Goal: Task Accomplishment & Management: Manage account settings

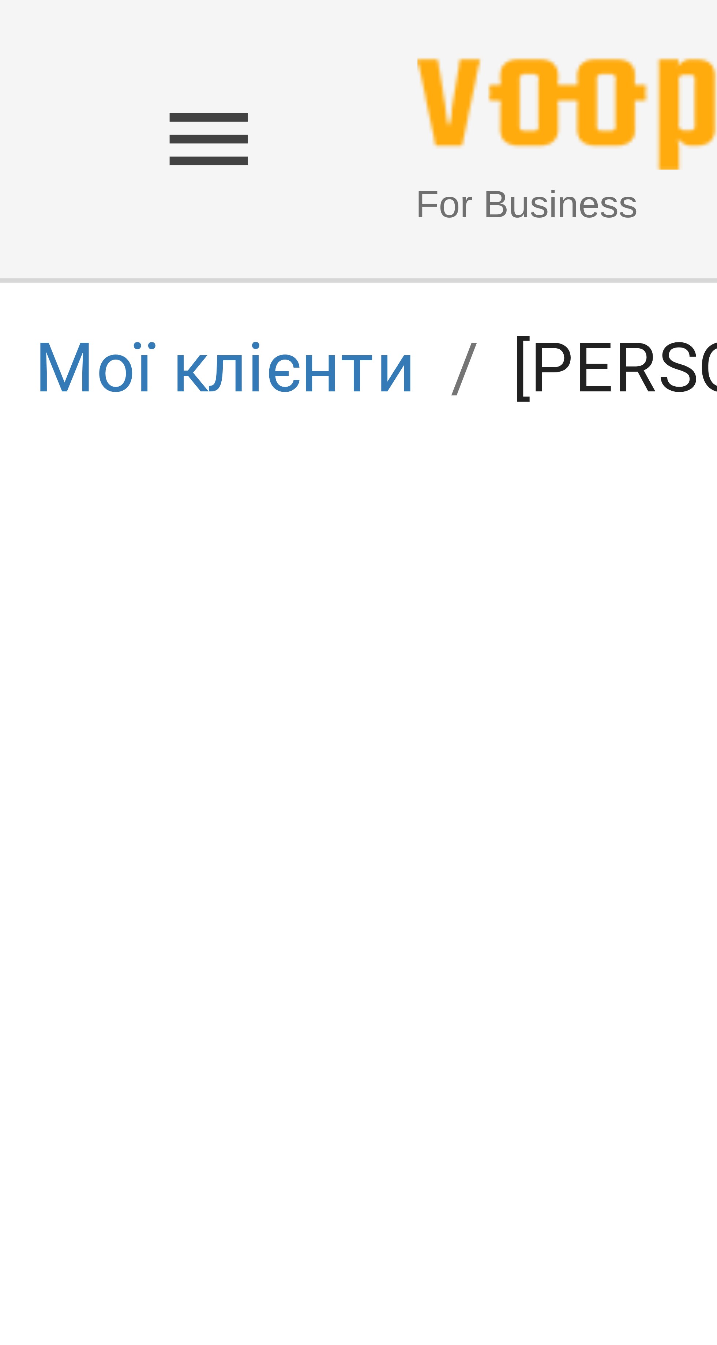
click at [18, 12] on icon "Menu" at bounding box center [17, 12] width 7 height 4
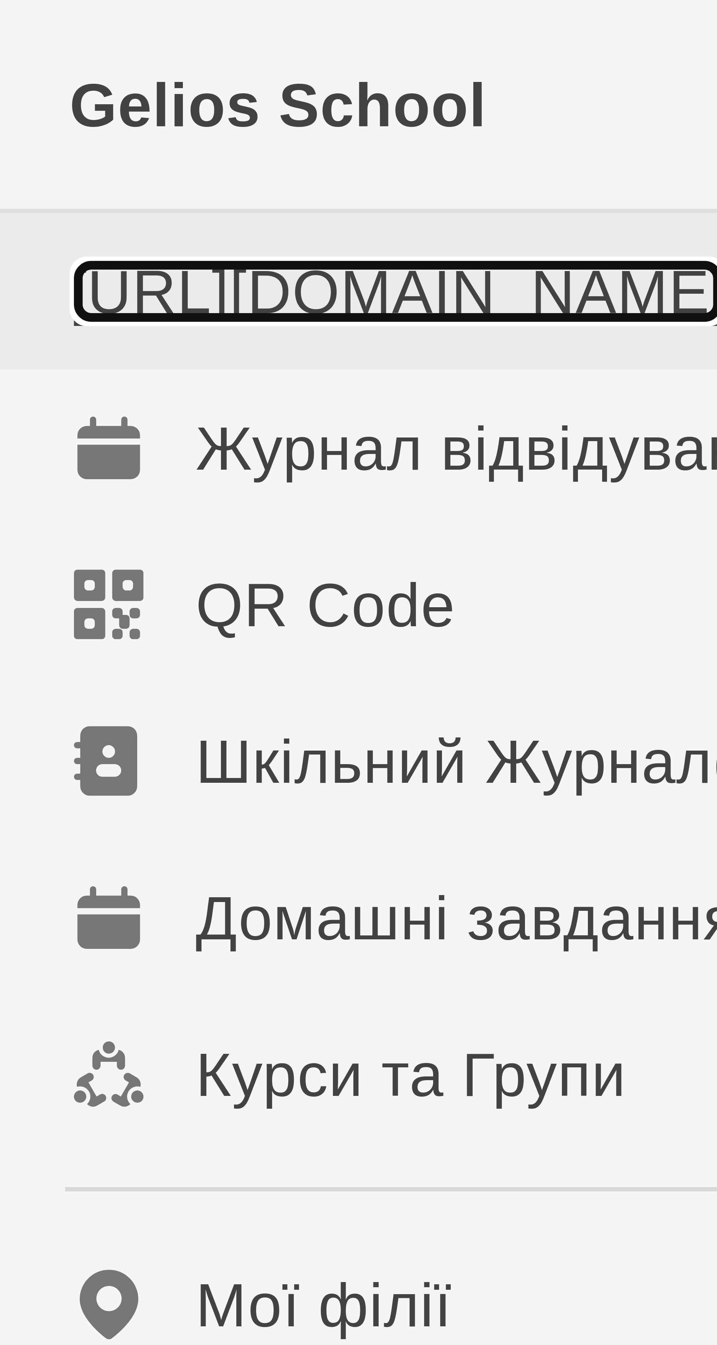
click at [6, 27] on link "[URL][DOMAIN_NAME]" at bounding box center [33, 25] width 55 height 6
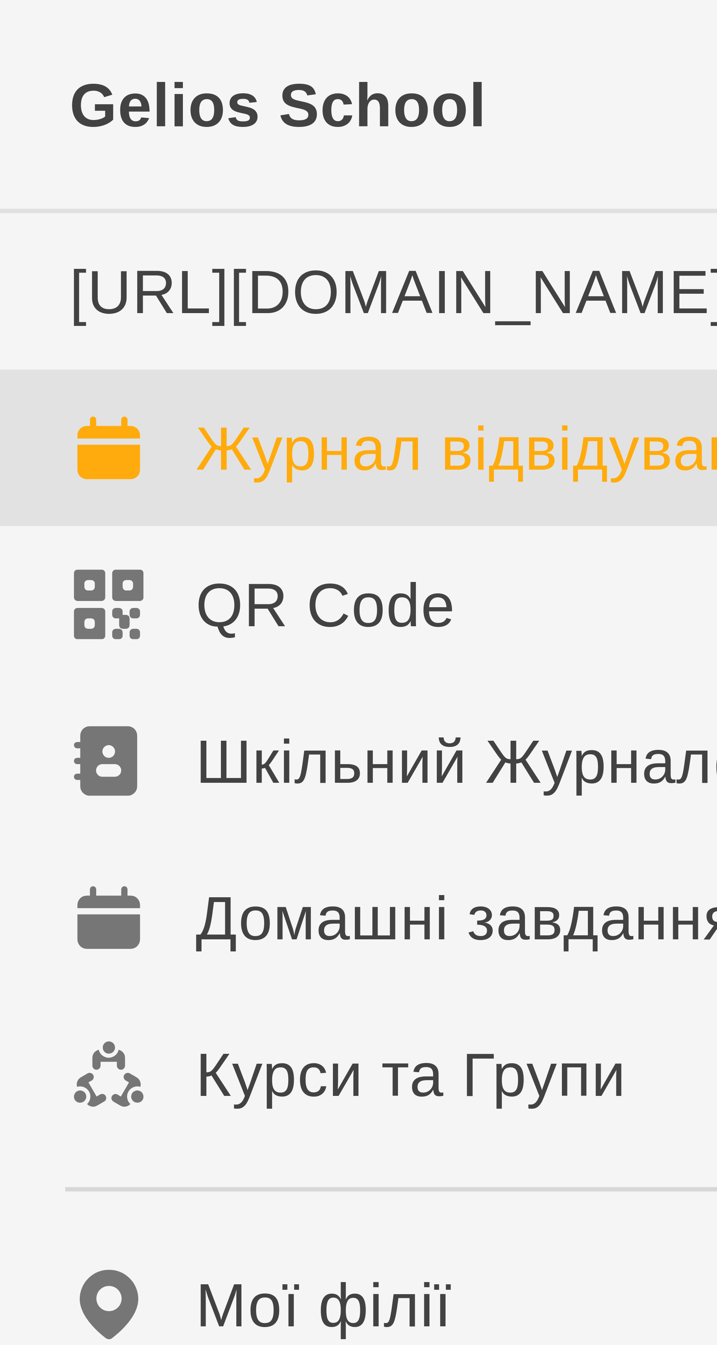
click at [51, 41] on div "Журнал відвідувань" at bounding box center [40, 37] width 49 height 7
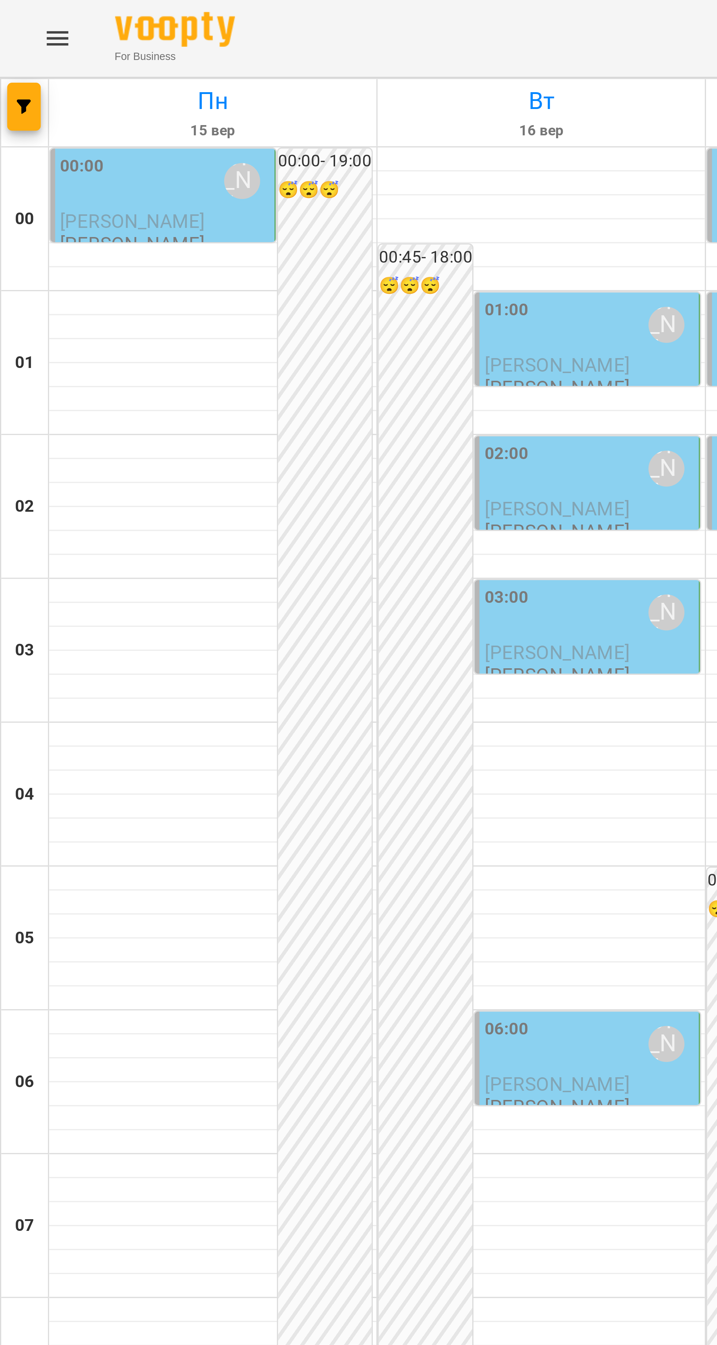
click at [48, 64] on div "00:00 Попроцька Ольга" at bounding box center [50, 55] width 64 height 17
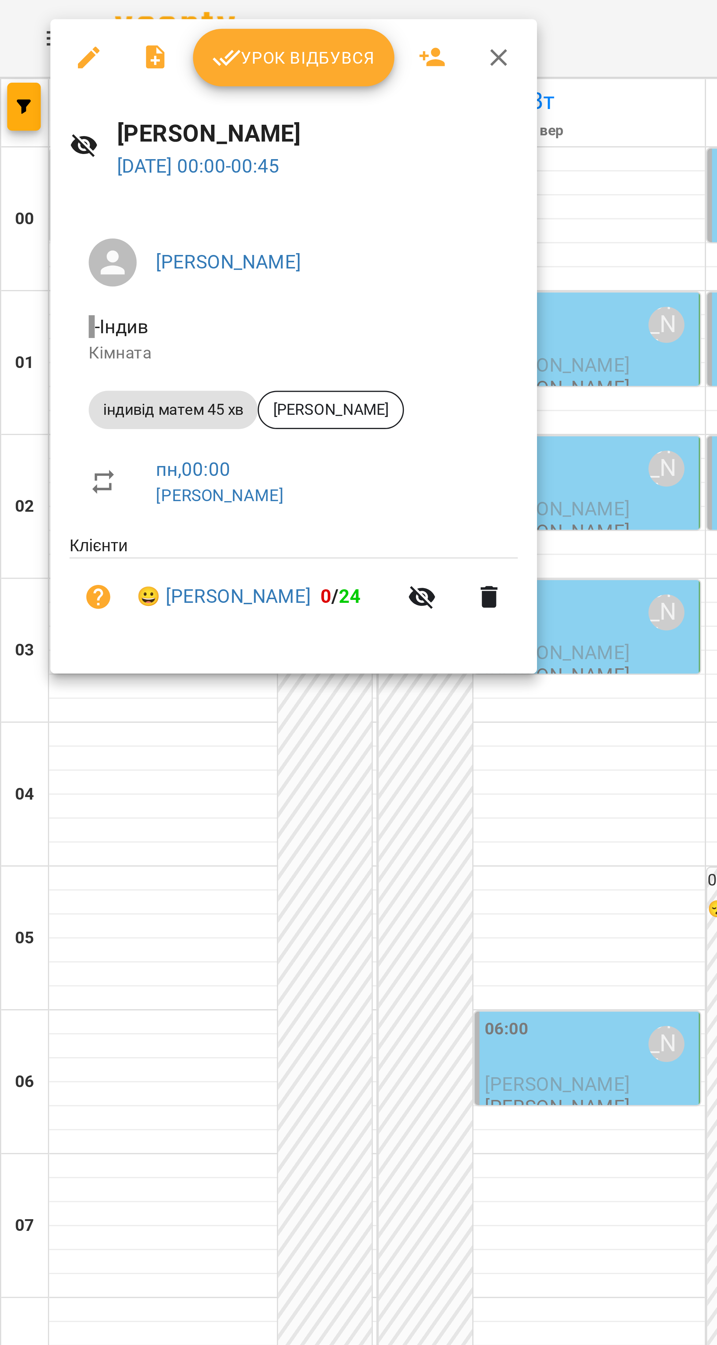
click at [78, 22] on span "Урок відбувся" at bounding box center [90, 17] width 50 height 9
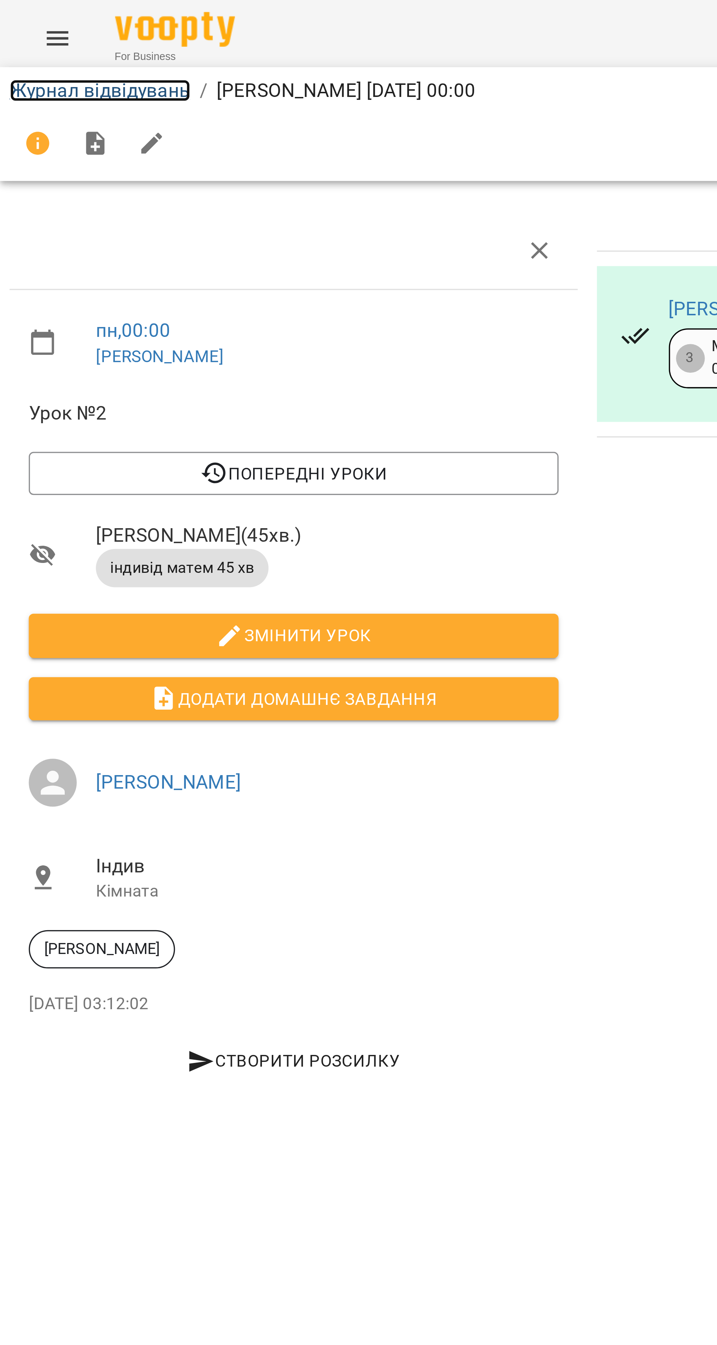
click at [22, 27] on link "Журнал відвідувань" at bounding box center [30, 27] width 55 height 7
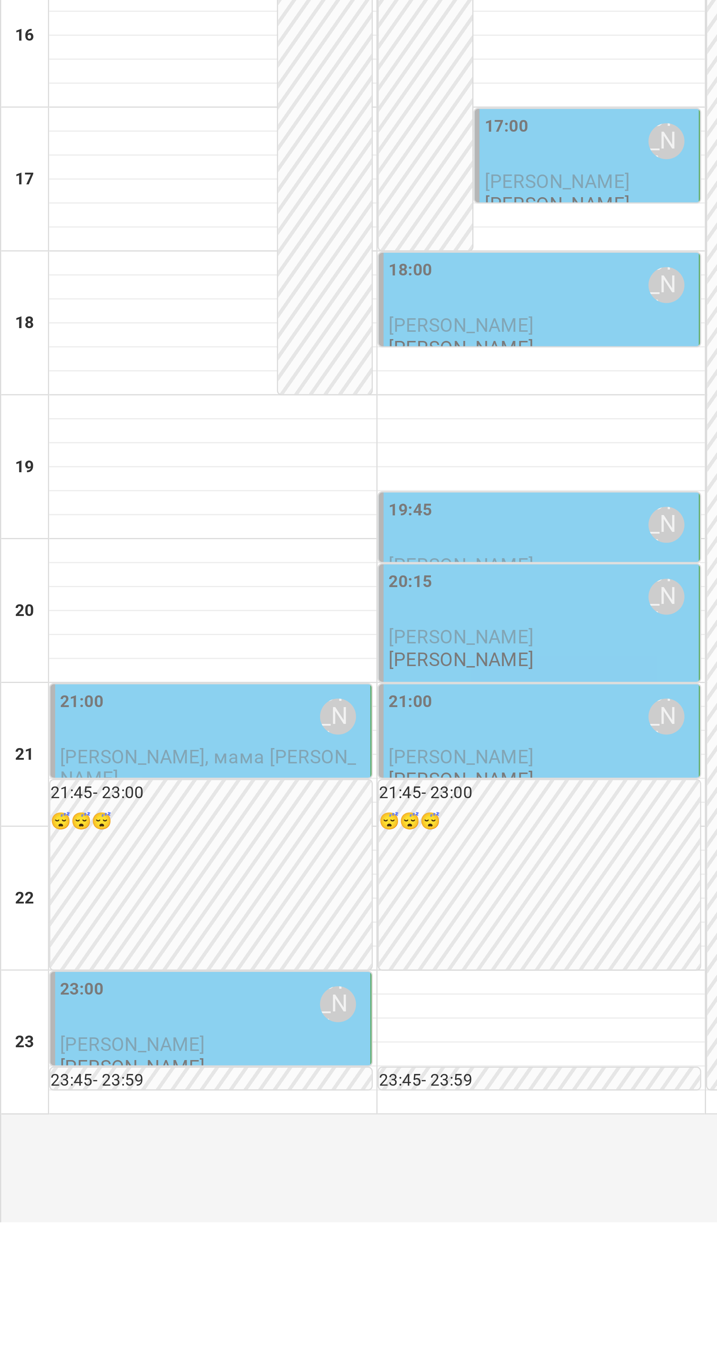
click at [43, 985] on div "21:00 Попроцька Ольга" at bounding box center [64, 976] width 93 height 17
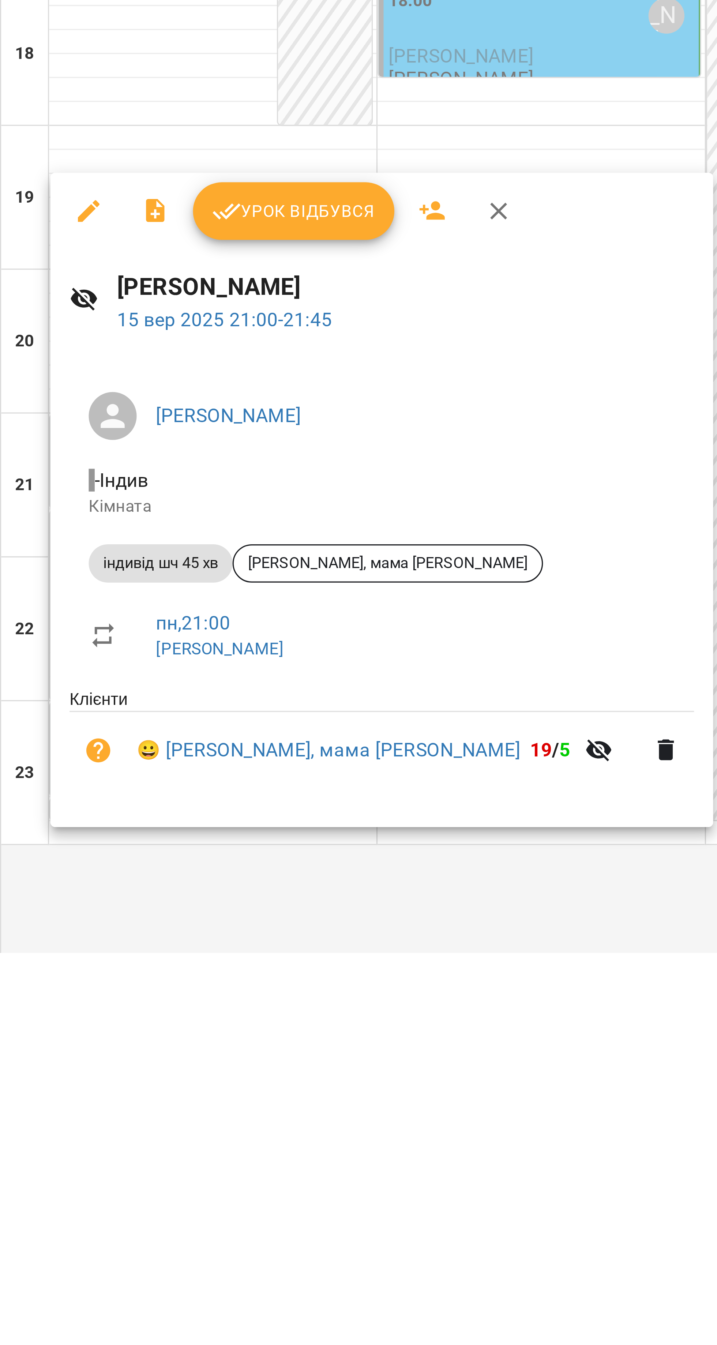
click at [86, 904] on span "Урок відбувся" at bounding box center [90, 904] width 50 height 9
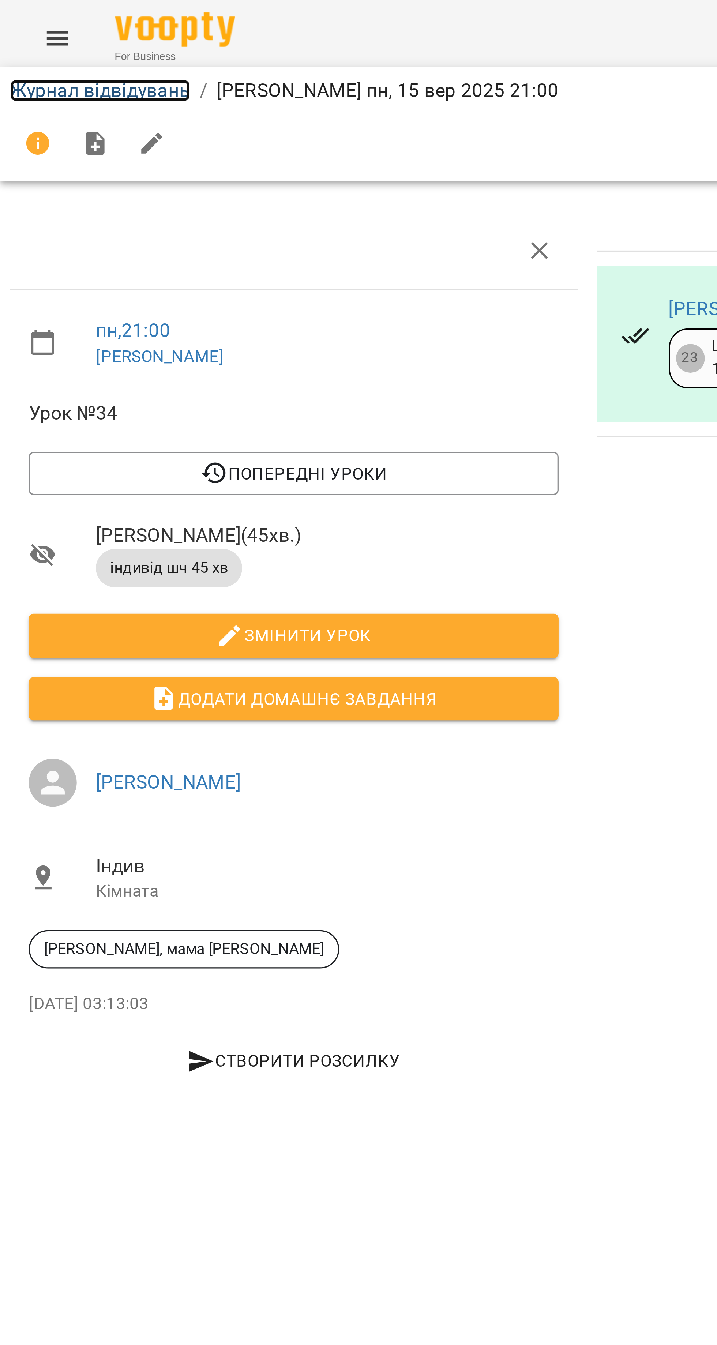
click at [16, 26] on link "Журнал відвідувань" at bounding box center [30, 27] width 55 height 7
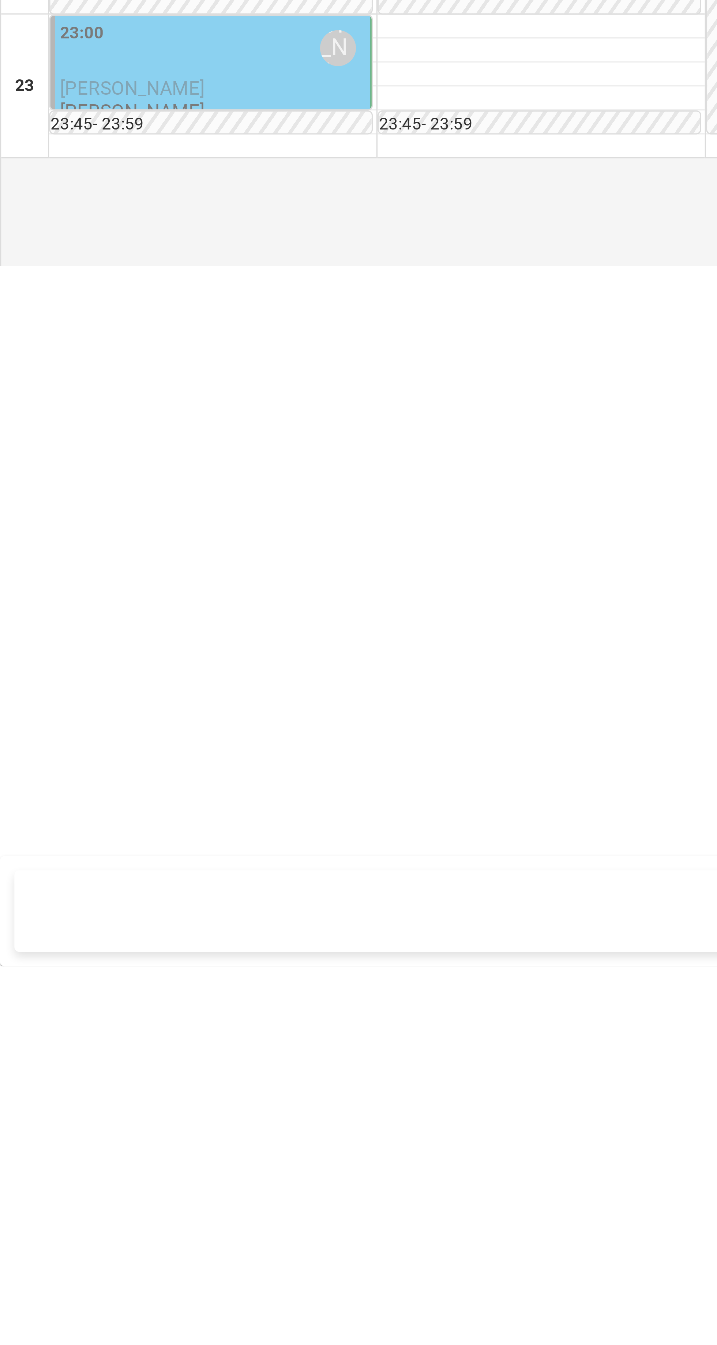
click at [49, 1073] on div "23:00 Попроцька Ольга" at bounding box center [64, 1064] width 93 height 17
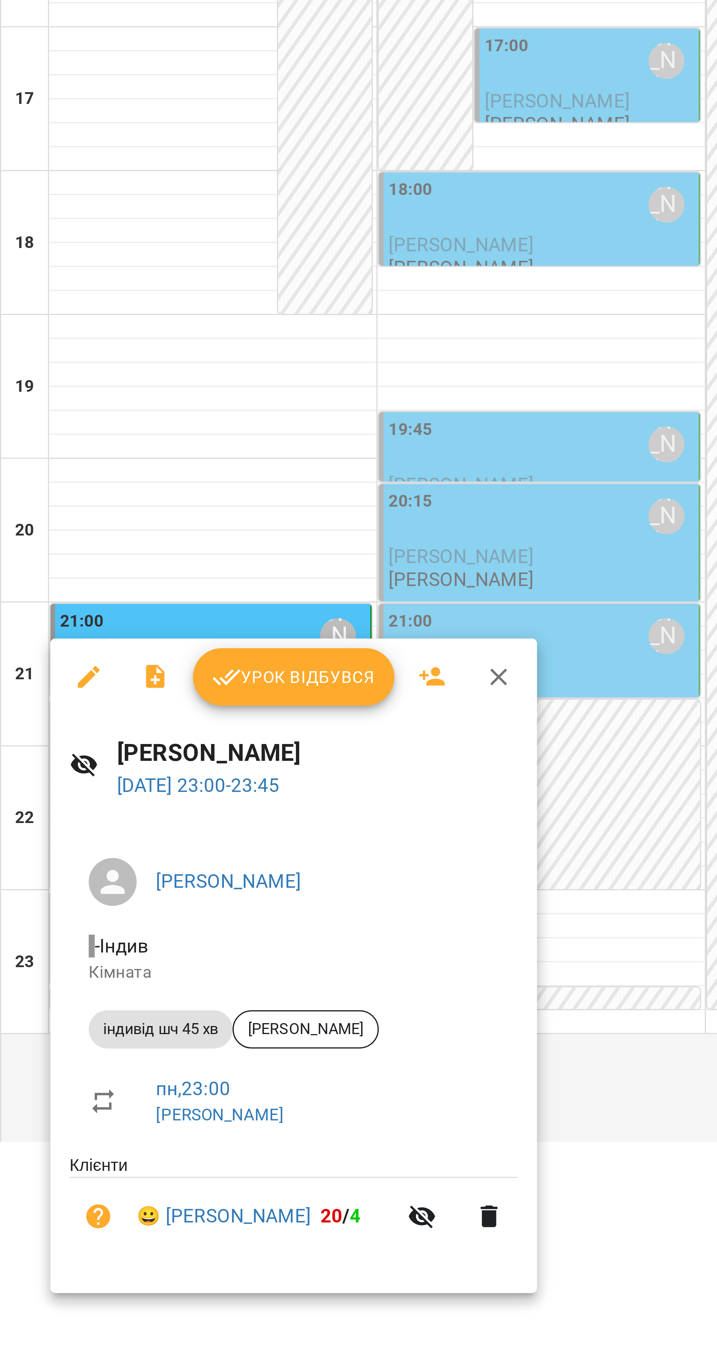
click at [78, 989] on span "Урок відбувся" at bounding box center [90, 989] width 50 height 9
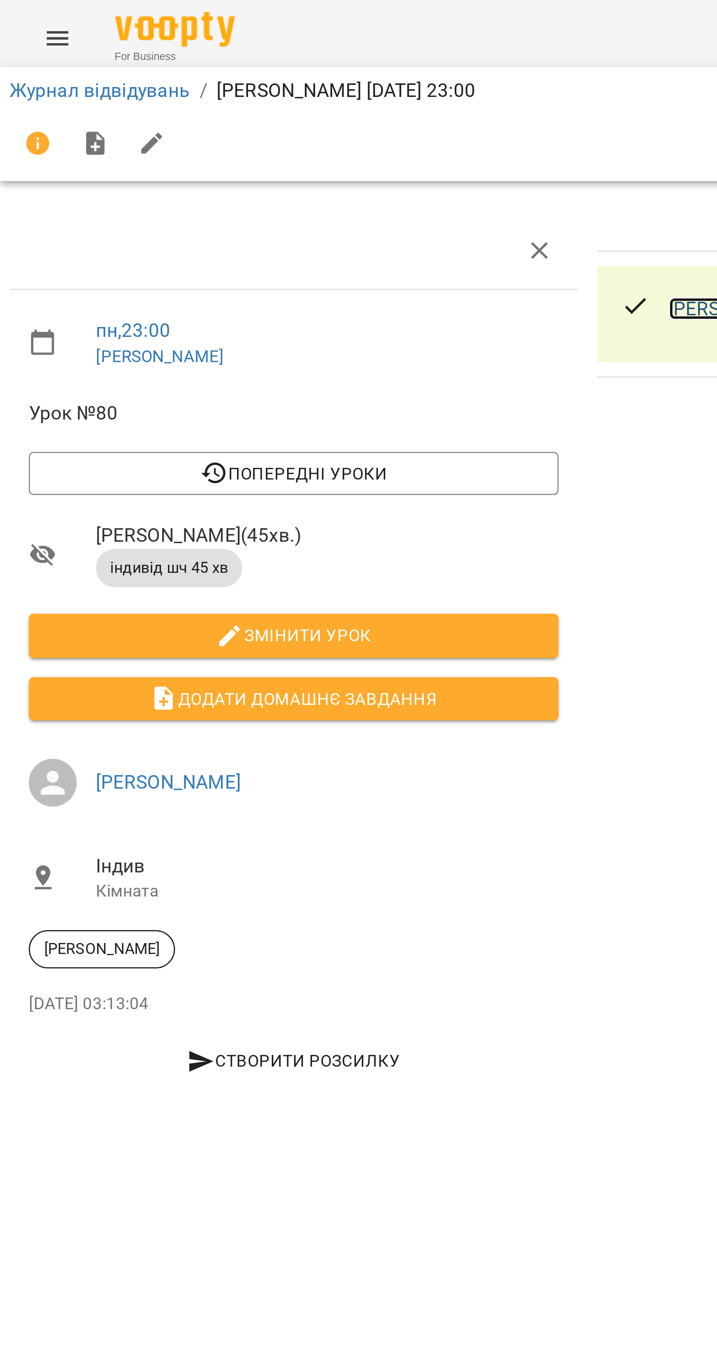
click at [208, 92] on link "[PERSON_NAME]" at bounding box center [226, 94] width 44 height 7
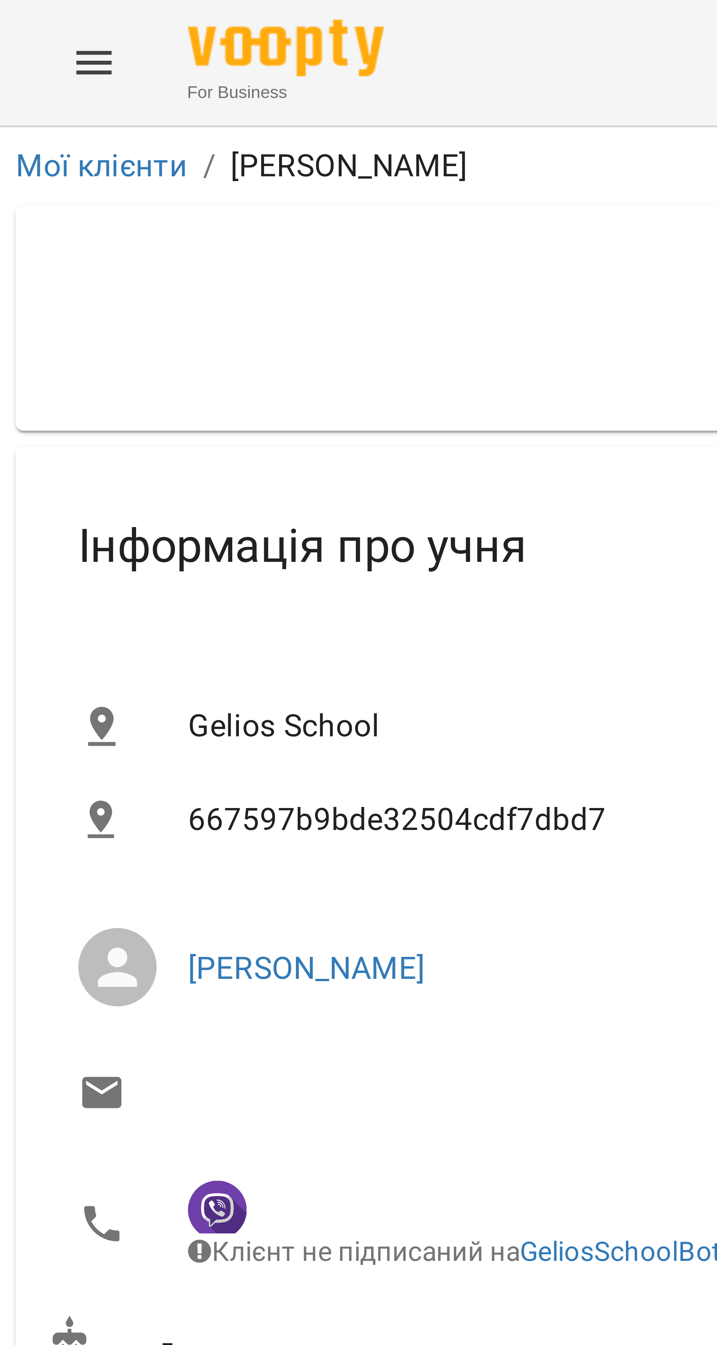
click at [13, 13] on button "Menu" at bounding box center [18, 12] width 18 height 18
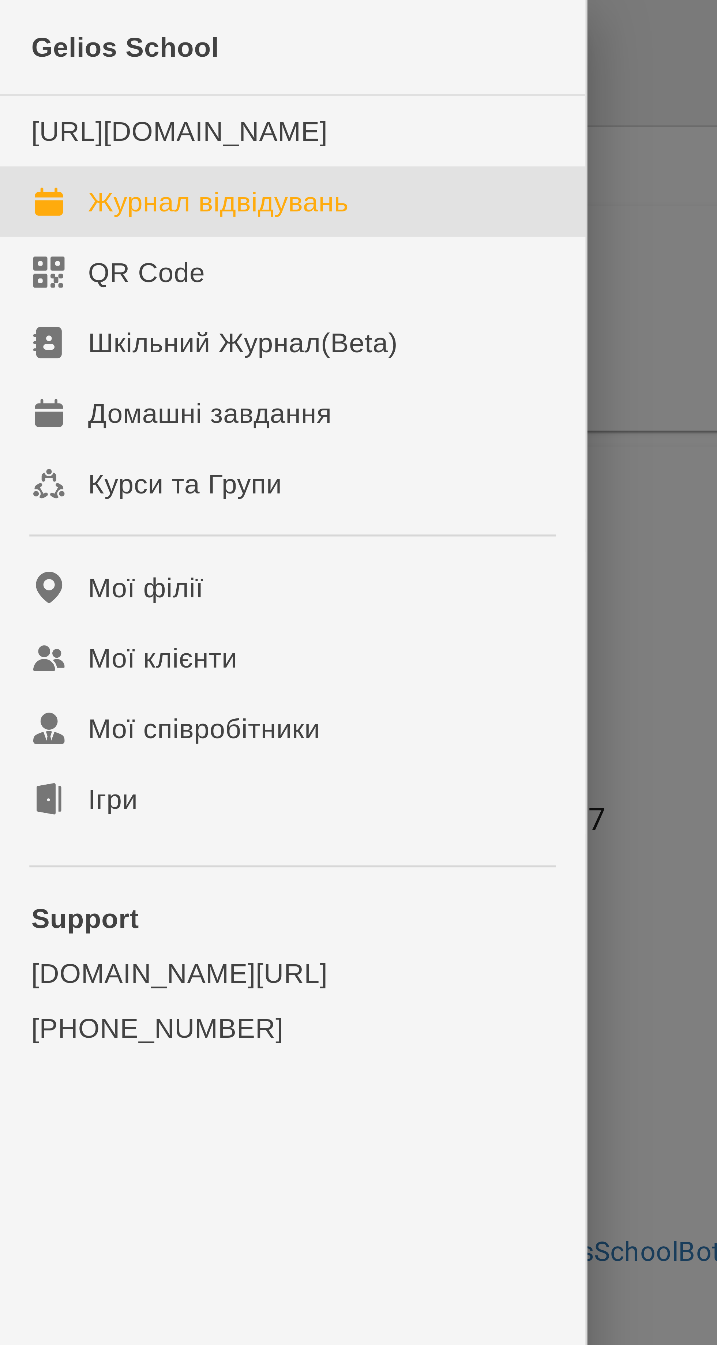
click at [23, 41] on div "Журнал відвідувань" at bounding box center [40, 37] width 49 height 7
